Goal: Information Seeking & Learning: Learn about a topic

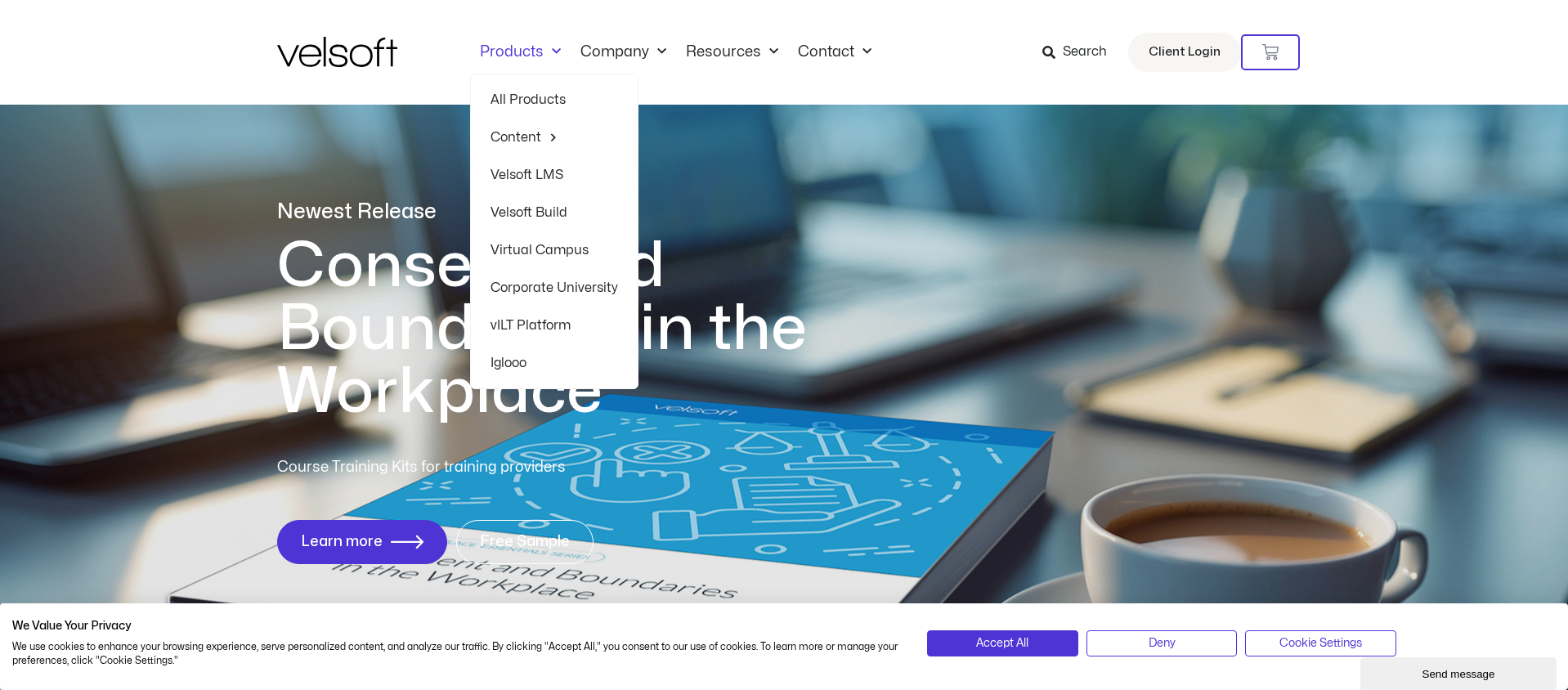
click at [560, 50] on span "Menu" at bounding box center [552, 52] width 18 height 27
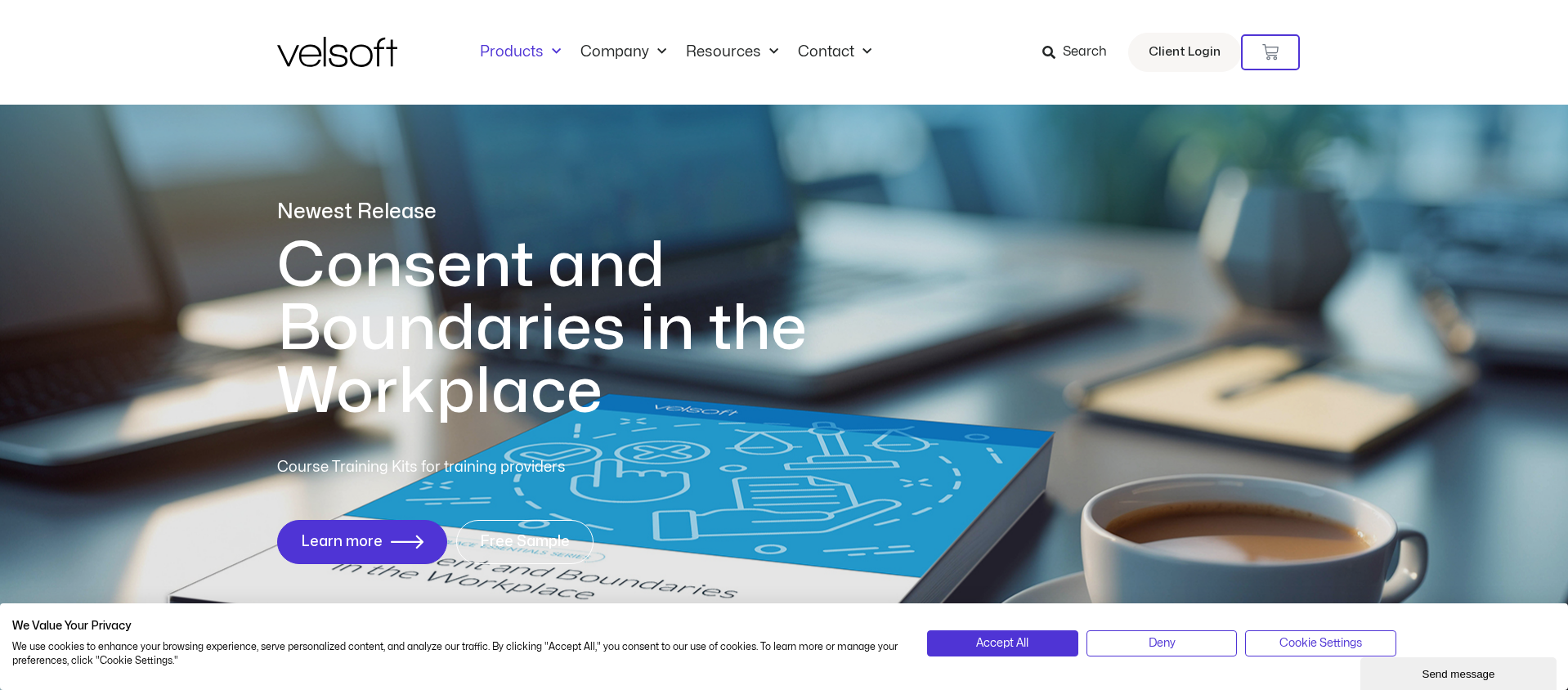
click at [560, 50] on span "Menu" at bounding box center [552, 52] width 18 height 27
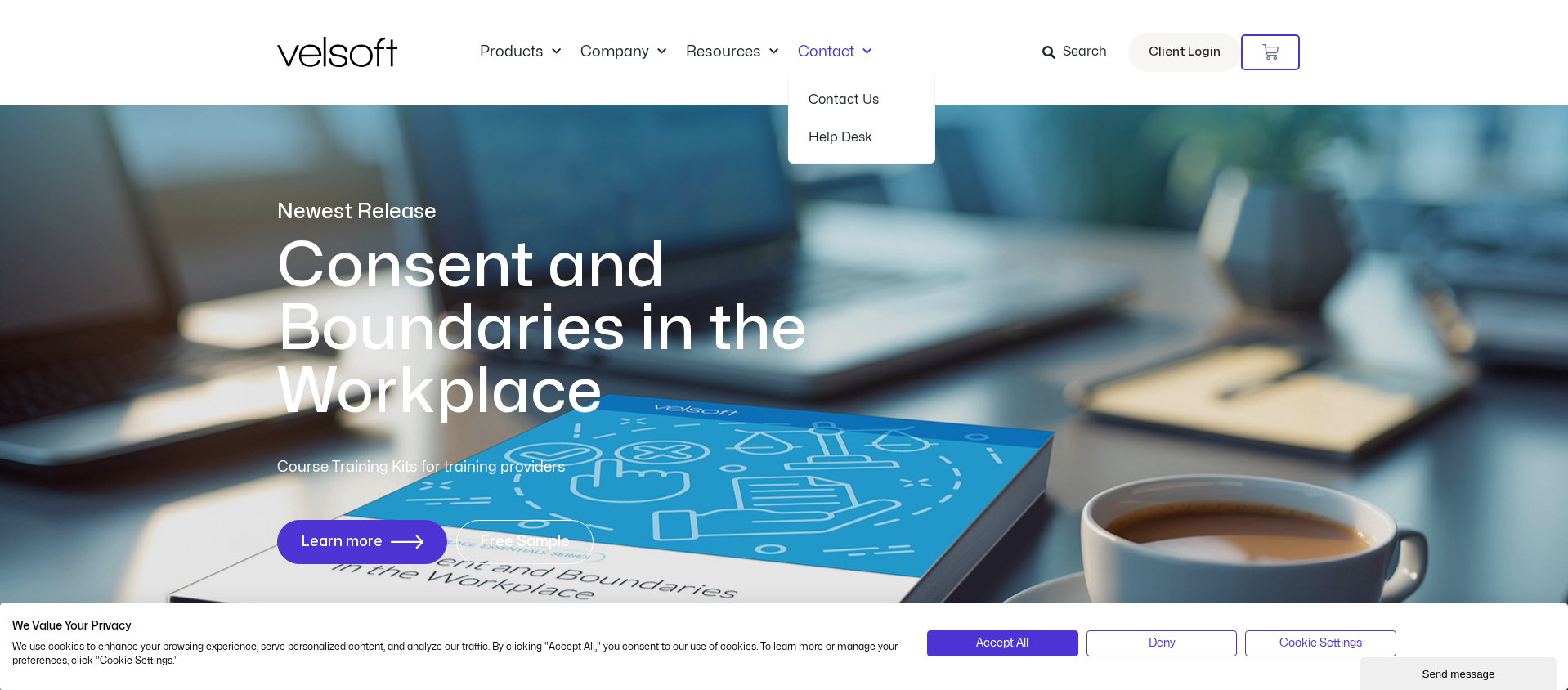
click at [829, 101] on link "Contact Us" at bounding box center [861, 99] width 106 height 38
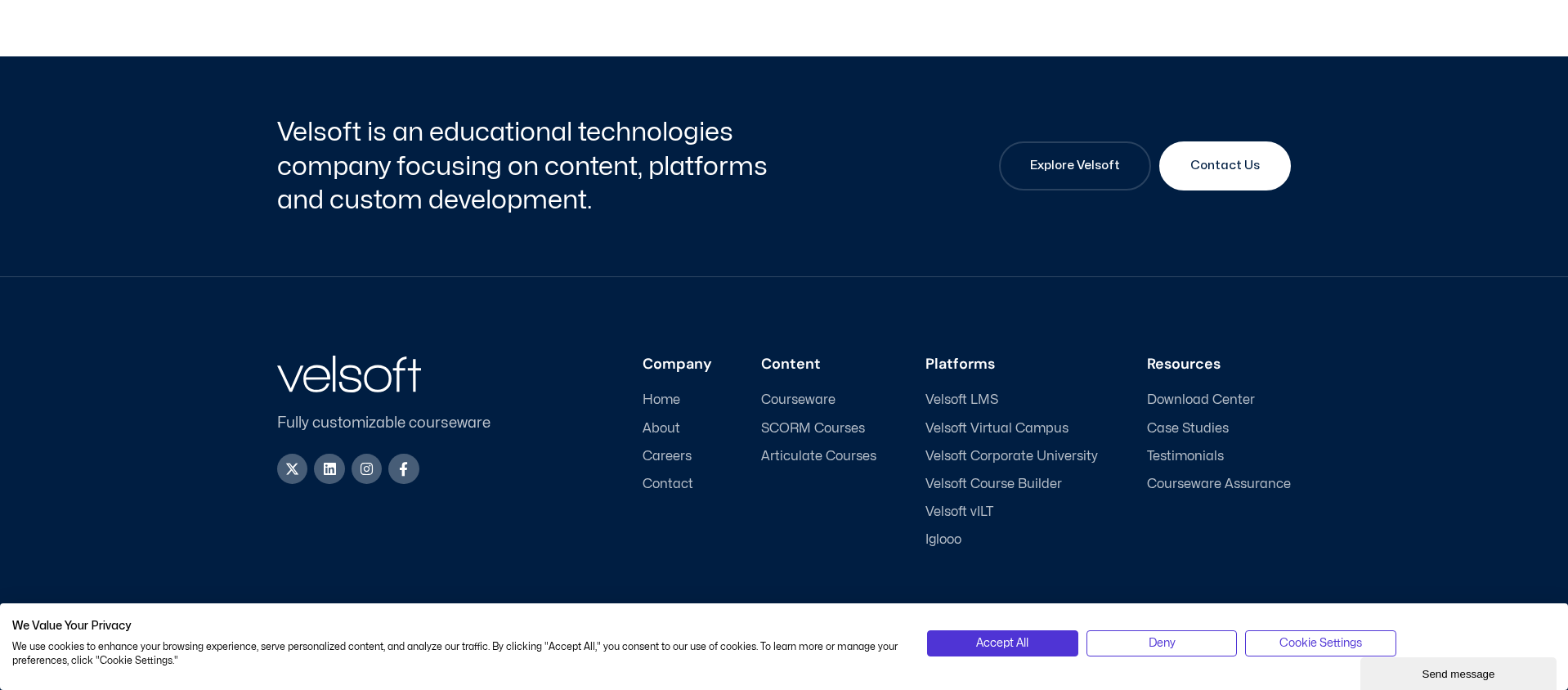
scroll to position [2442, 0]
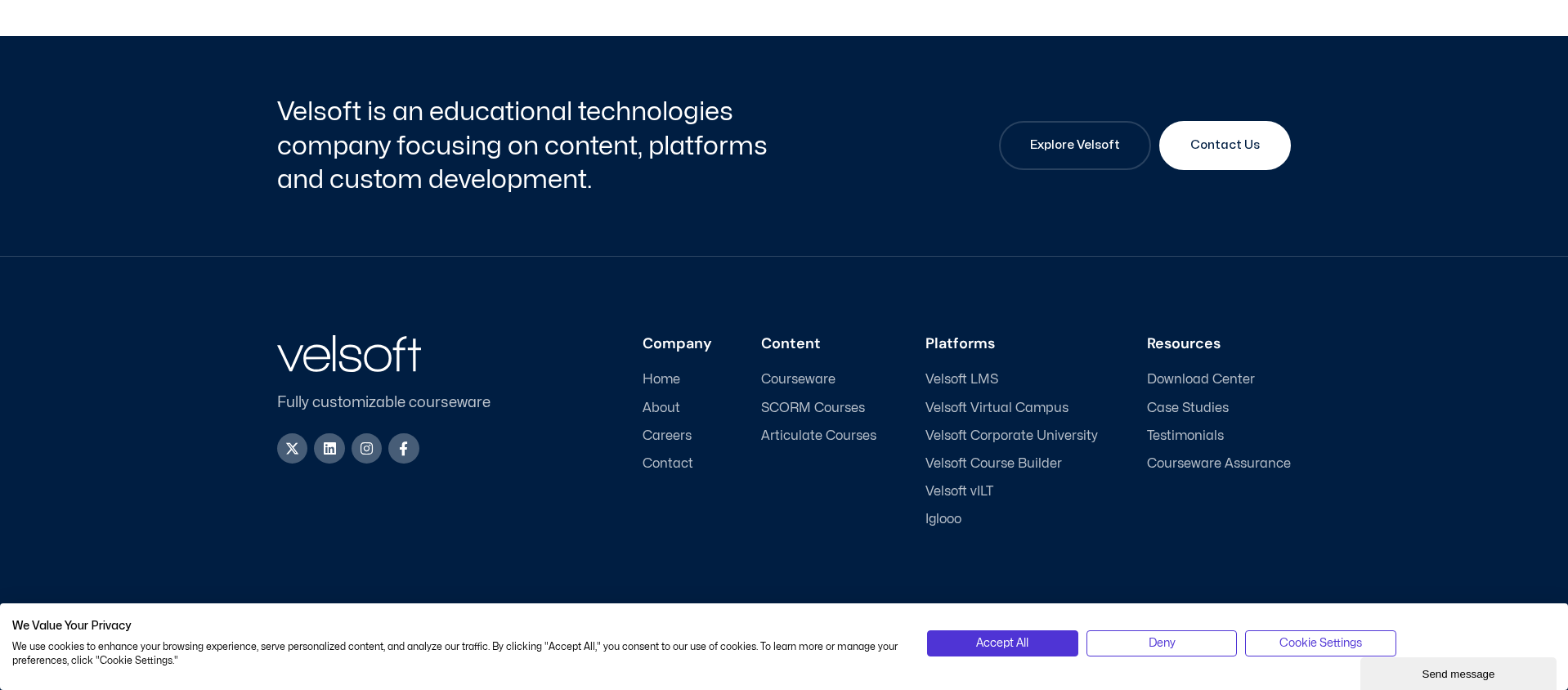
click at [674, 435] on span "Careers" at bounding box center [666, 436] width 49 height 16
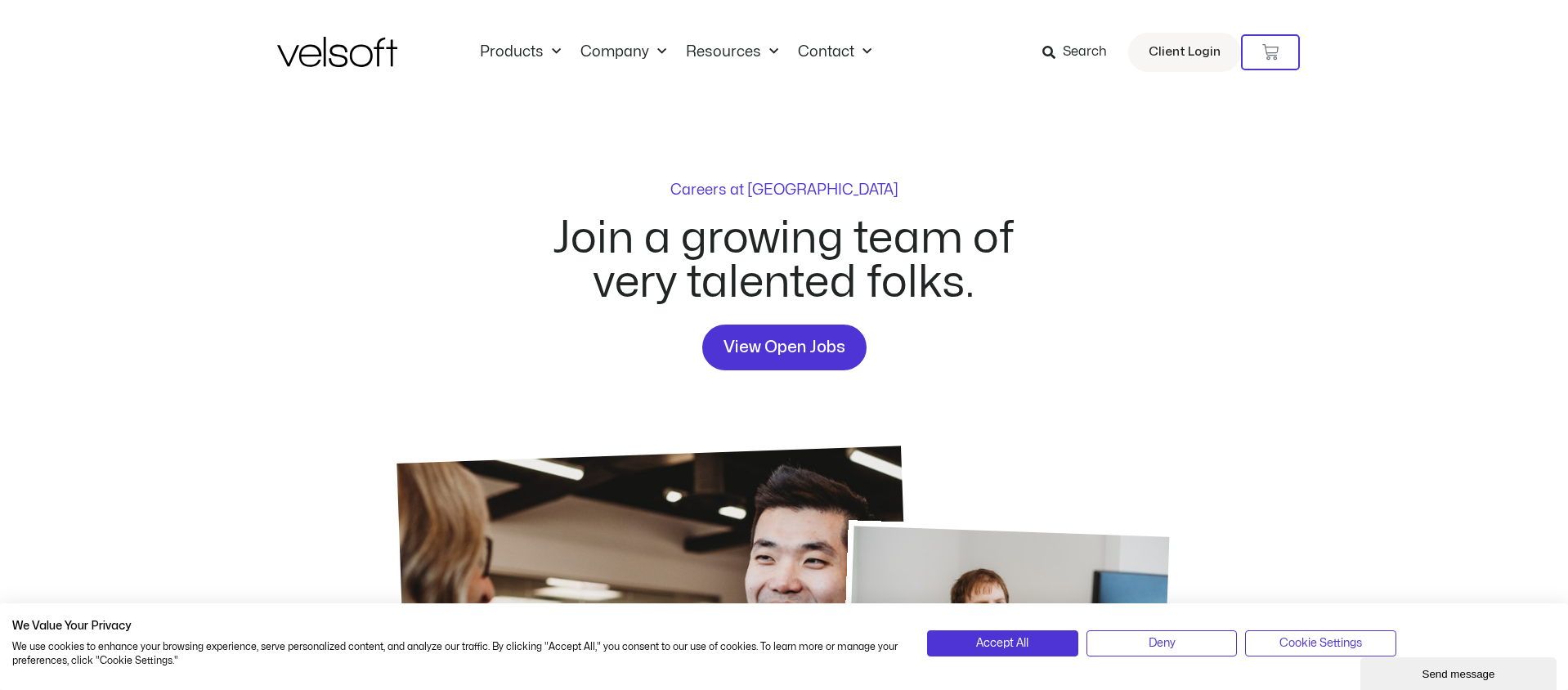
click at [800, 193] on p "Careers at [GEOGRAPHIC_DATA]" at bounding box center [784, 191] width 228 height 15
click at [754, 353] on span "View Open Jobs" at bounding box center [784, 347] width 122 height 26
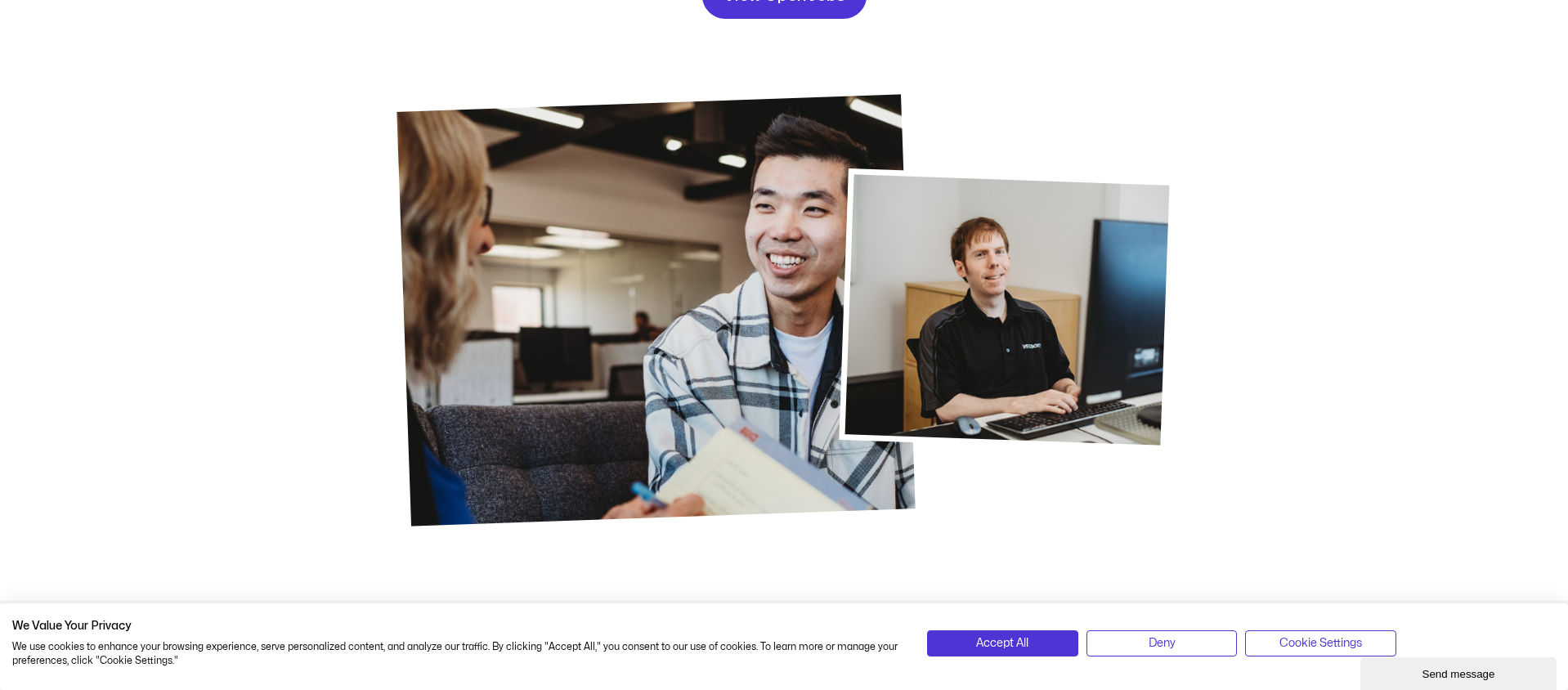
scroll to position [343, 0]
